Goal: Task Accomplishment & Management: Manage account settings

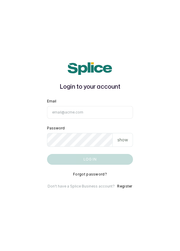
click at [107, 119] on input "Email" at bounding box center [90, 112] width 86 height 13
type input "info@dermaspaceng.com"
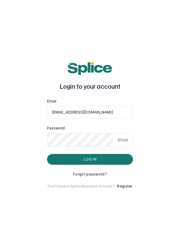
click at [119, 165] on button "Log in" at bounding box center [90, 159] width 86 height 11
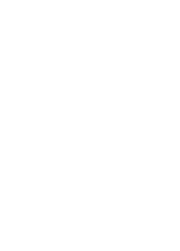
click at [86, 0] on html at bounding box center [90, 0] width 180 height 0
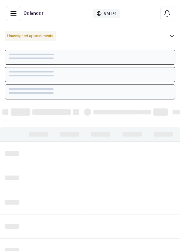
scroll to position [202, 0]
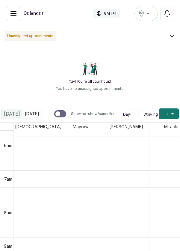
click at [172, 13] on button "Notifications" at bounding box center [167, 14] width 14 height 14
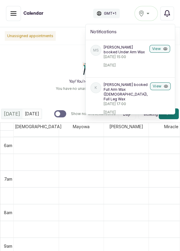
click at [168, 18] on button "Notifications" at bounding box center [167, 14] width 14 height 14
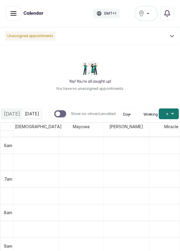
click at [145, 17] on button "Ikoyi" at bounding box center [146, 13] width 23 height 15
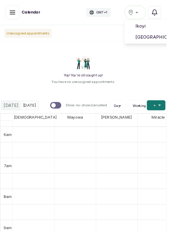
click at [170, 41] on span "[GEOGRAPHIC_DATA]" at bounding box center [168, 40] width 43 height 7
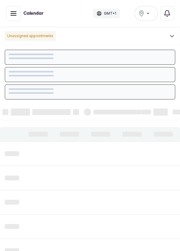
scroll to position [202, 0]
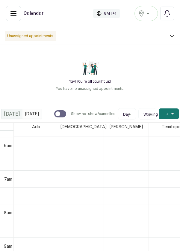
click at [15, 21] on button "Show no-show/cancelled" at bounding box center [13, 13] width 15 height 15
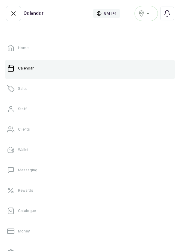
click at [43, 84] on link "Sales" at bounding box center [90, 88] width 171 height 17
